Goal: Navigation & Orientation: Find specific page/section

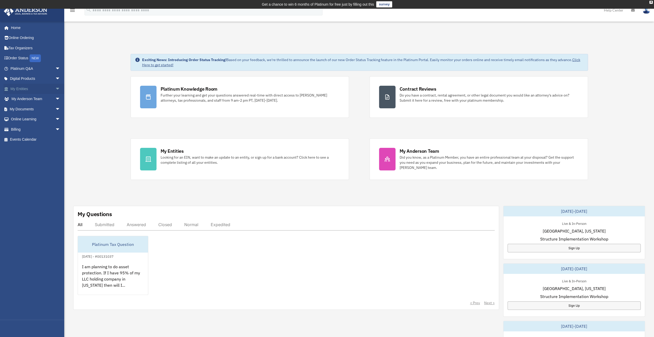
click at [35, 88] on link "My Entities arrow_drop_down" at bounding box center [36, 89] width 64 height 10
click at [55, 109] on span "arrow_drop_down" at bounding box center [60, 109] width 10 height 11
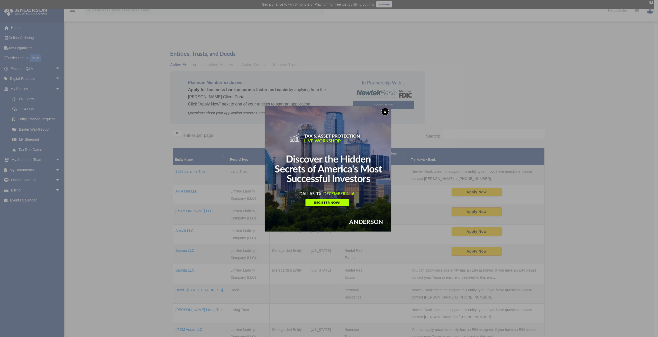
click at [386, 114] on button "x" at bounding box center [385, 112] width 8 height 8
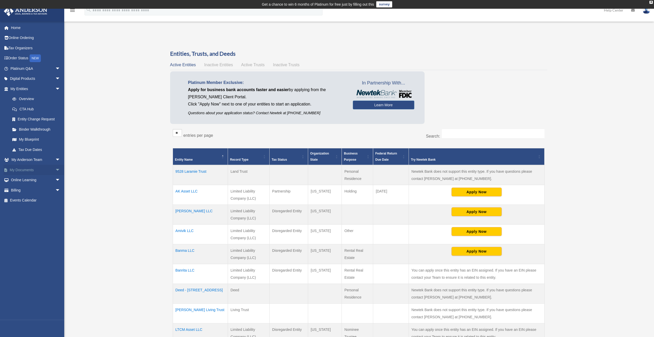
click at [55, 170] on span "arrow_drop_down" at bounding box center [60, 170] width 10 height 11
click at [22, 179] on link "Box" at bounding box center [37, 180] width 61 height 10
